Goal: Information Seeking & Learning: Find specific fact

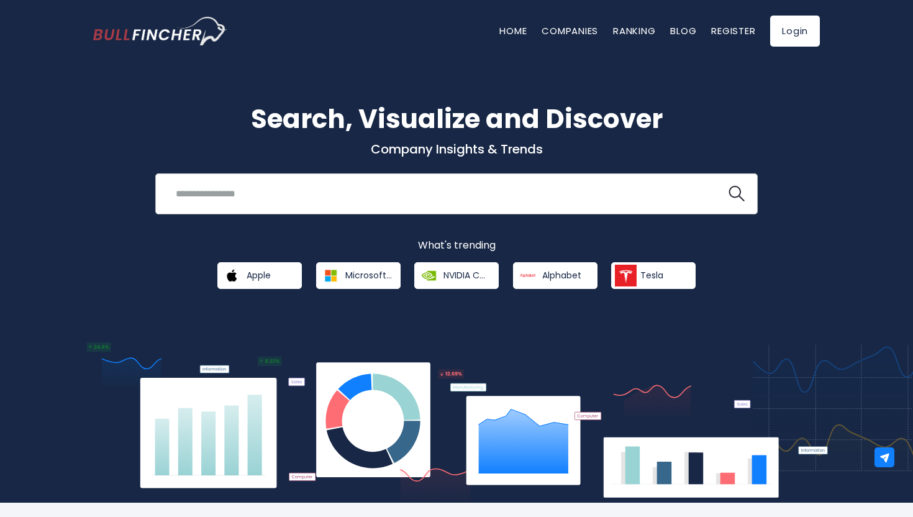
click at [403, 191] on input "search" at bounding box center [440, 193] width 545 height 23
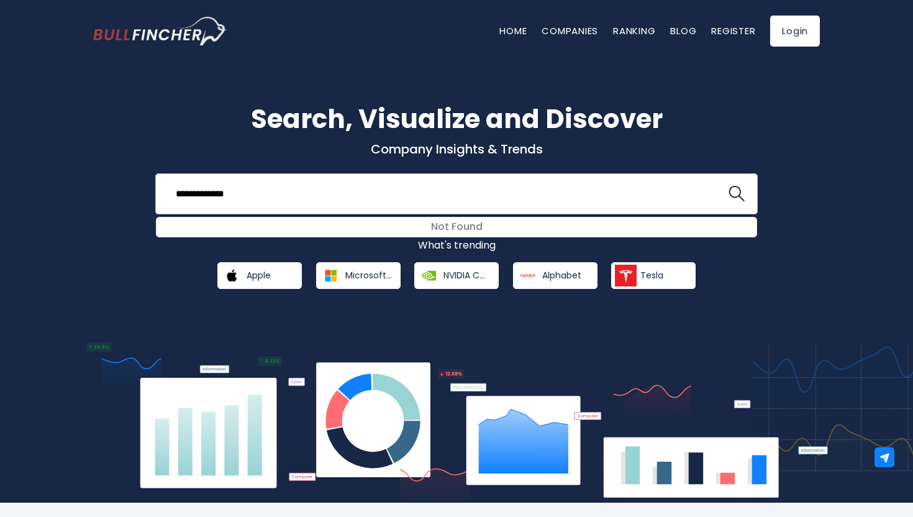
click at [729, 186] on button at bounding box center [737, 194] width 16 height 16
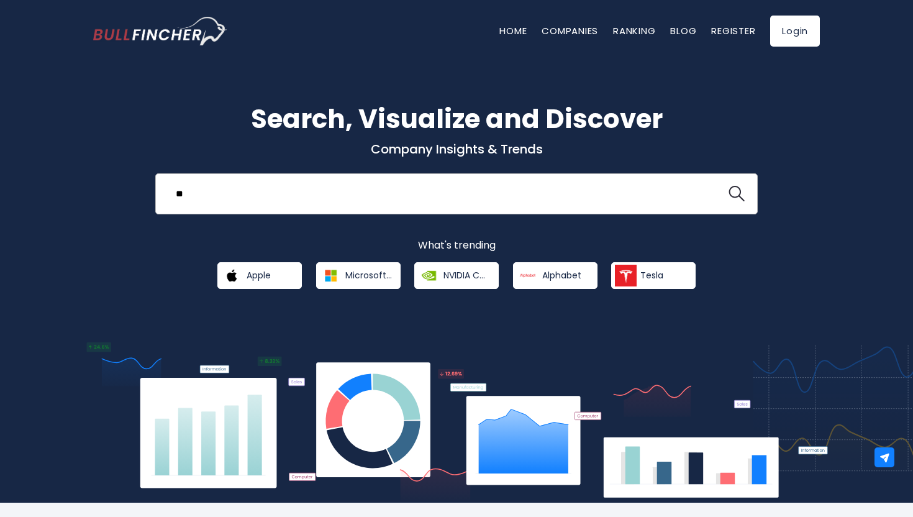
type input "*"
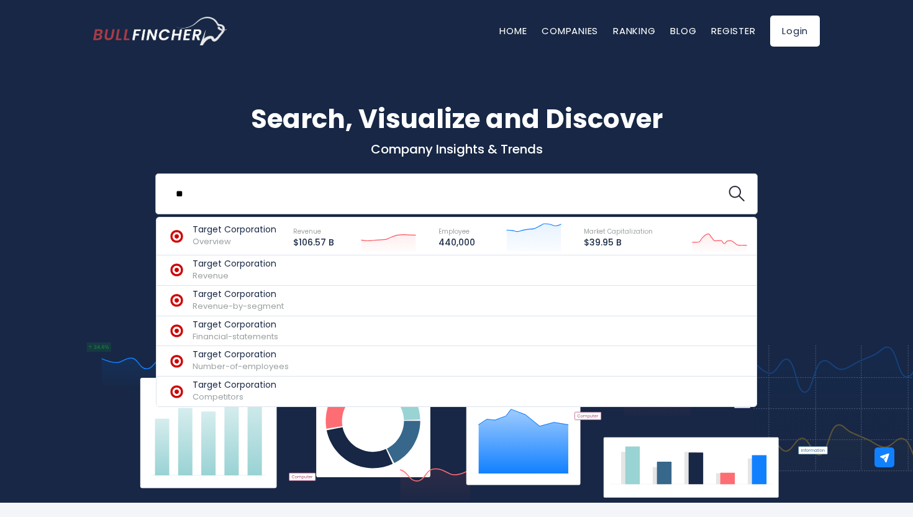
type input "*"
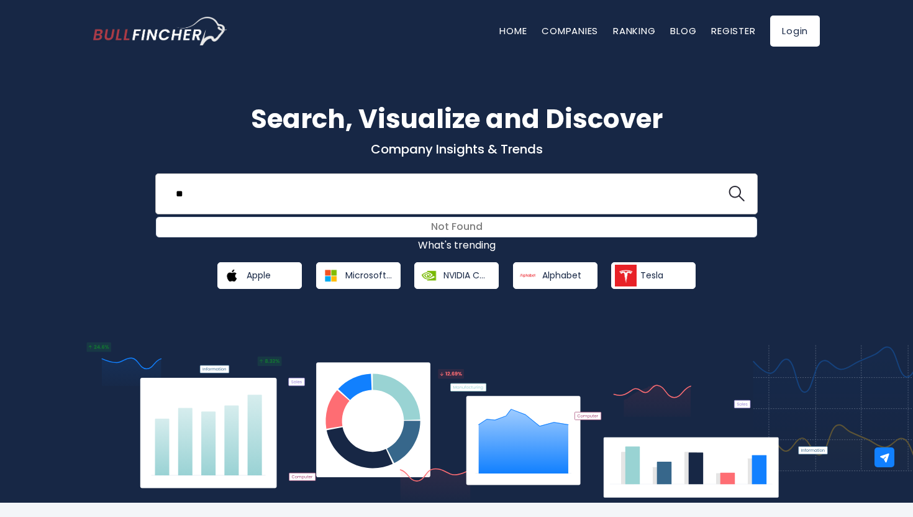
type input "*"
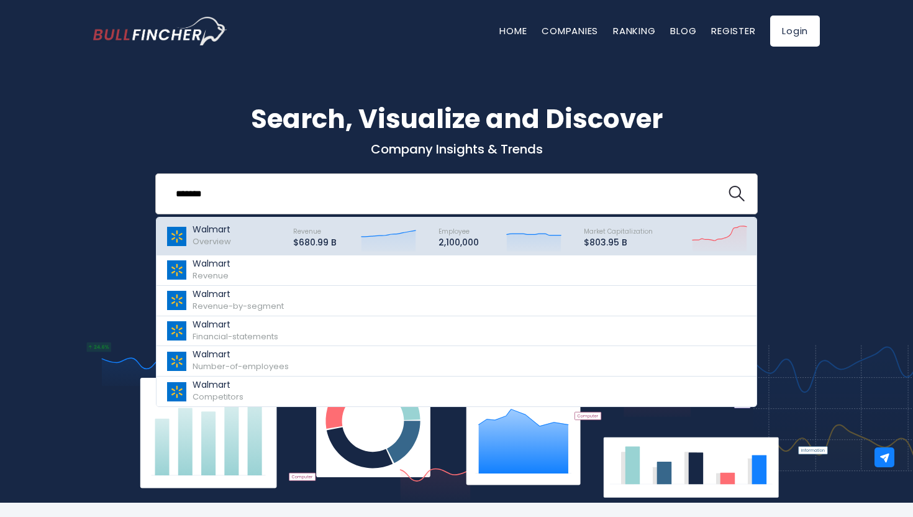
type input "*******"
click at [250, 222] on div "Walmart Overview" at bounding box center [224, 236] width 116 height 31
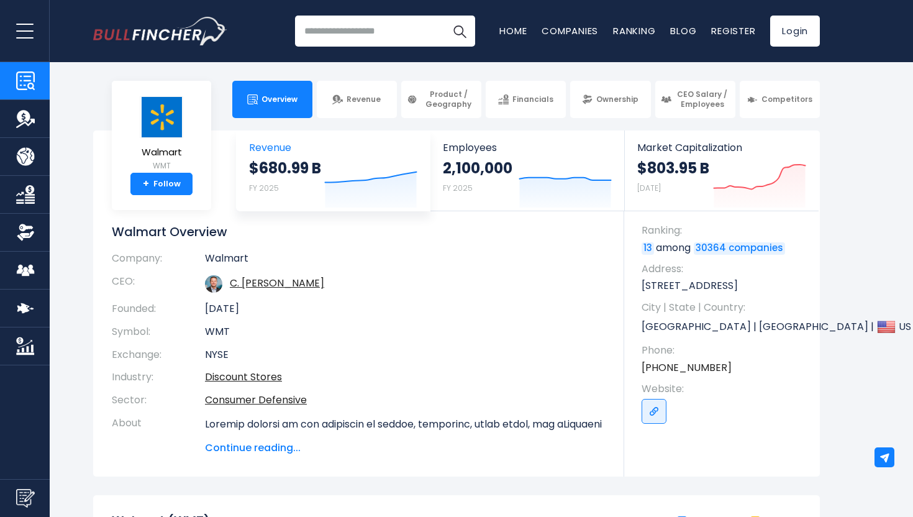
click at [289, 159] on strong "$680.99 B" at bounding box center [285, 167] width 72 height 19
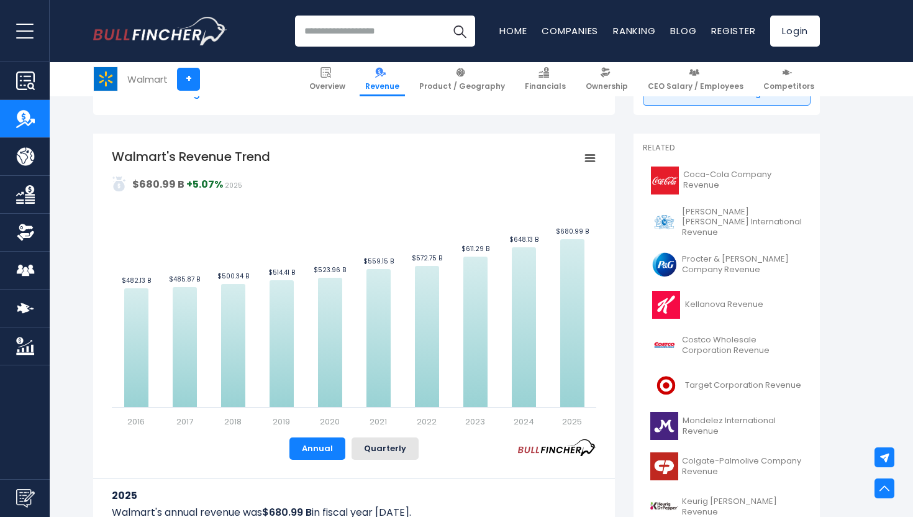
scroll to position [245, 0]
